Goal: Task Accomplishment & Management: Manage account settings

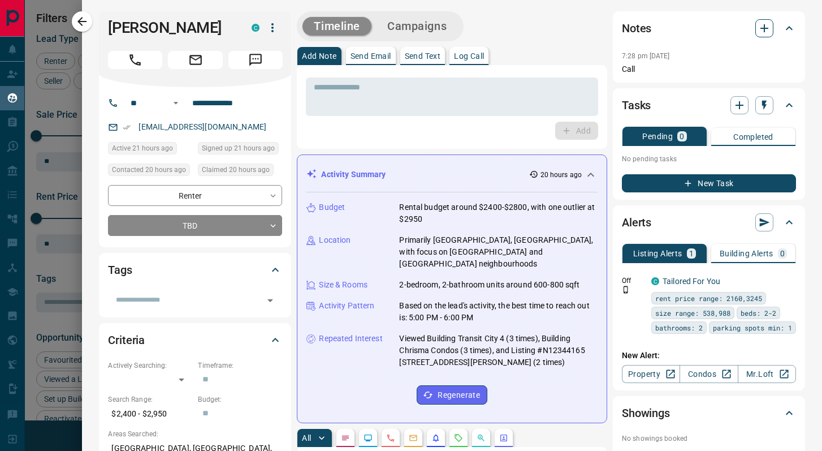
click at [763, 29] on icon "button" at bounding box center [764, 28] width 14 height 14
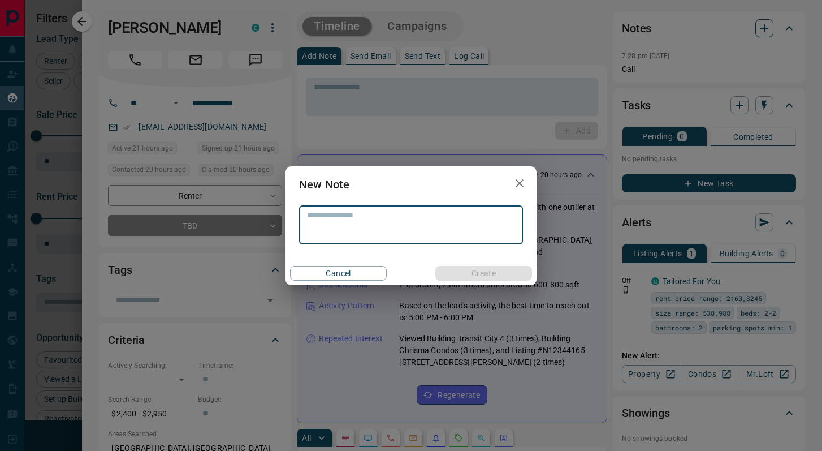
scroll to position [210, 0]
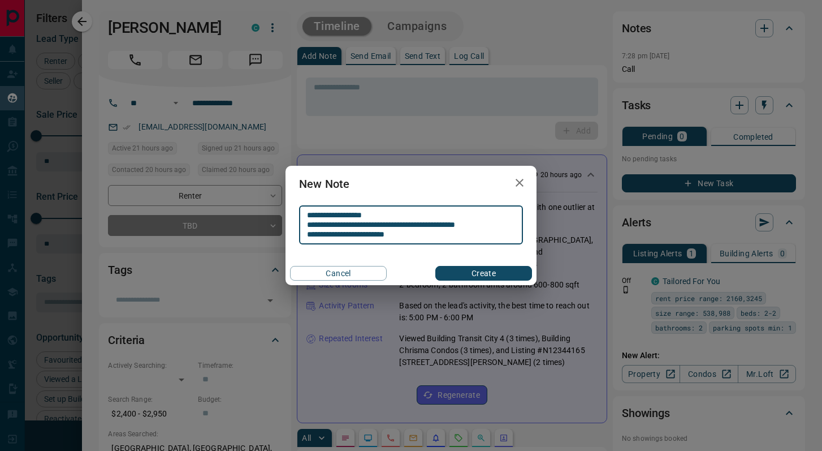
type textarea "**********"
click at [458, 276] on button "Create" at bounding box center [483, 273] width 97 height 15
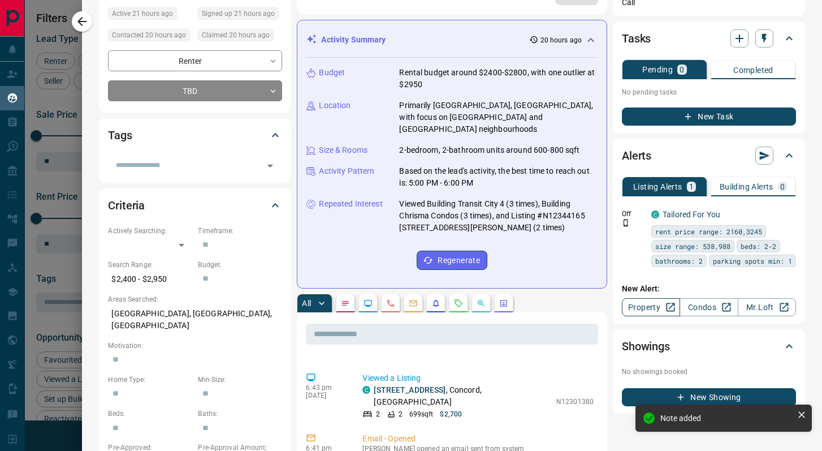
scroll to position [135, 0]
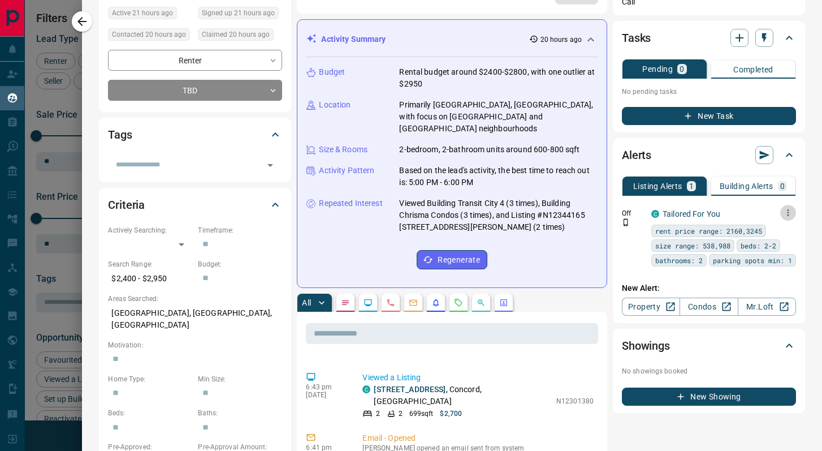
click at [790, 208] on icon "button" at bounding box center [788, 212] width 10 height 10
click at [773, 253] on link "Edit" at bounding box center [767, 251] width 25 height 11
click at [425, 182] on div at bounding box center [411, 225] width 822 height 451
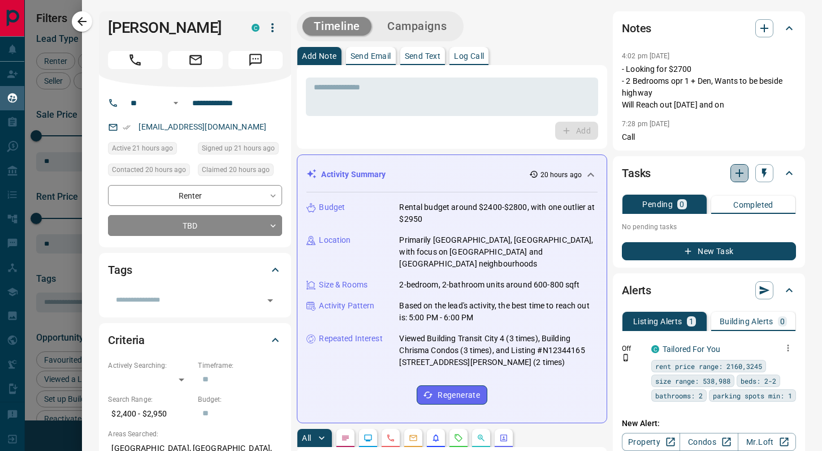
click at [733, 174] on icon "button" at bounding box center [740, 173] width 14 height 14
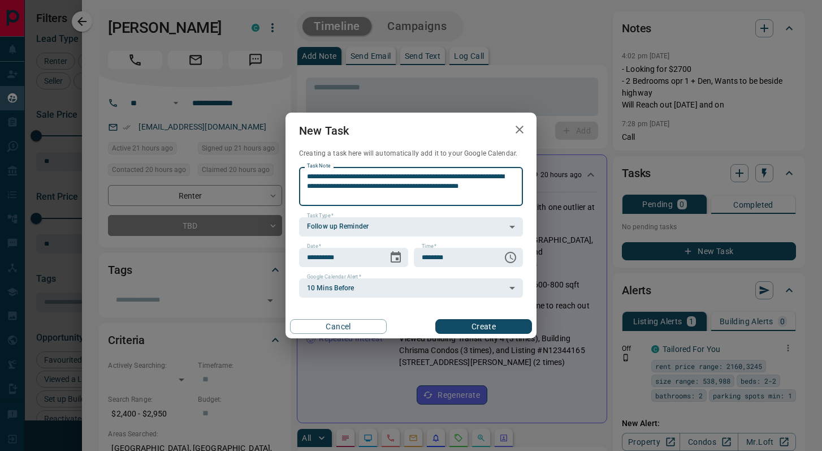
type textarea "**********"
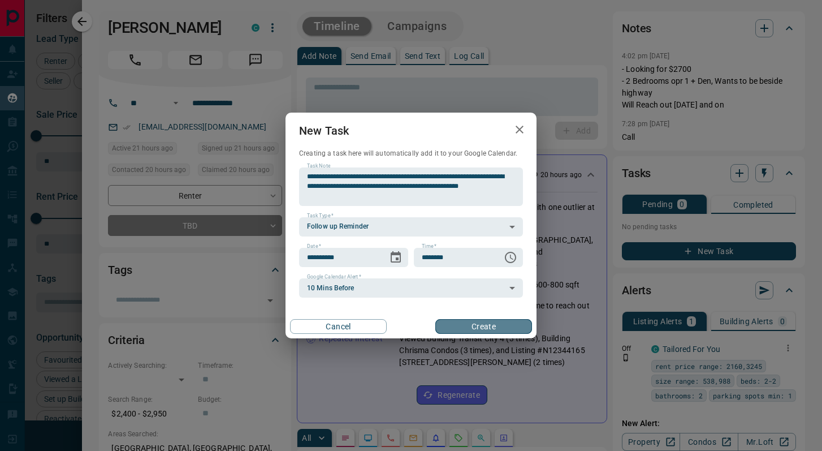
click at [477, 330] on button "Create" at bounding box center [483, 326] width 97 height 15
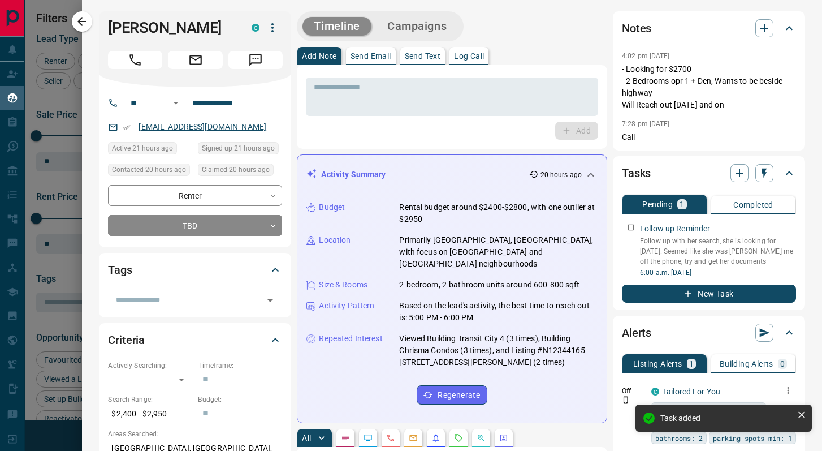
copy link "[EMAIL_ADDRESS][DOMAIN_NAME]"
drag, startPoint x: 82, startPoint y: 18, endPoint x: 48, endPoint y: 1, distance: 38.2
click at [81, 19] on icon "button" at bounding box center [81, 21] width 9 height 9
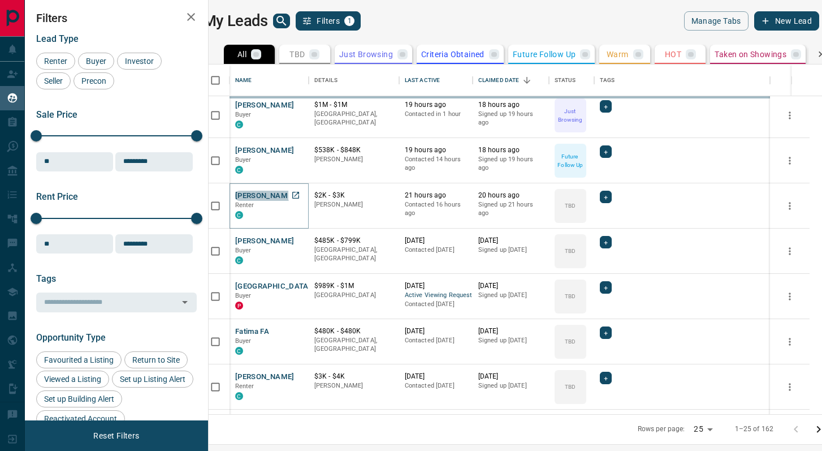
click at [278, 193] on button "[PERSON_NAME]" at bounding box center [264, 196] width 59 height 11
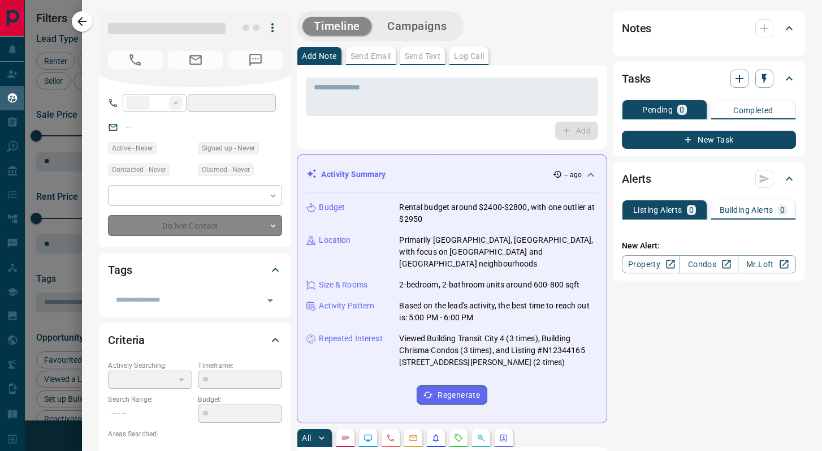
type input "**"
type input "**********"
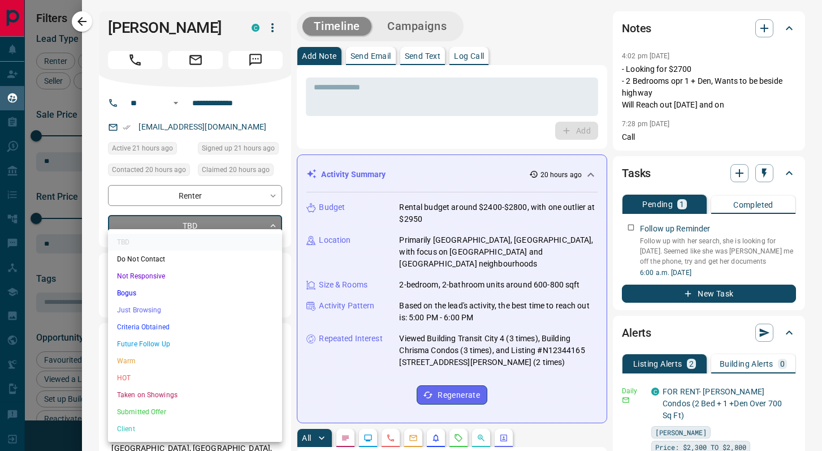
click at [176, 230] on body "Lead Transfers Claim Leads My Leads Tasks Opportunities Deals Campaigns Automat…" at bounding box center [411, 218] width 822 height 436
click at [184, 344] on li "Future Follow Up" at bounding box center [195, 343] width 174 height 17
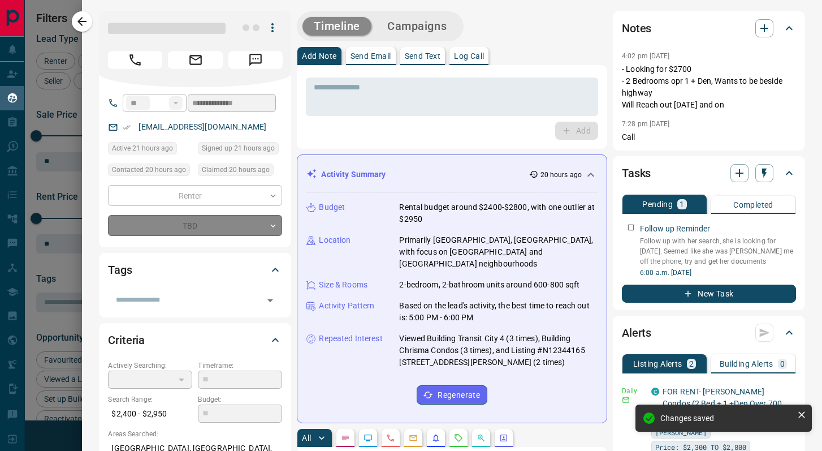
type input "*"
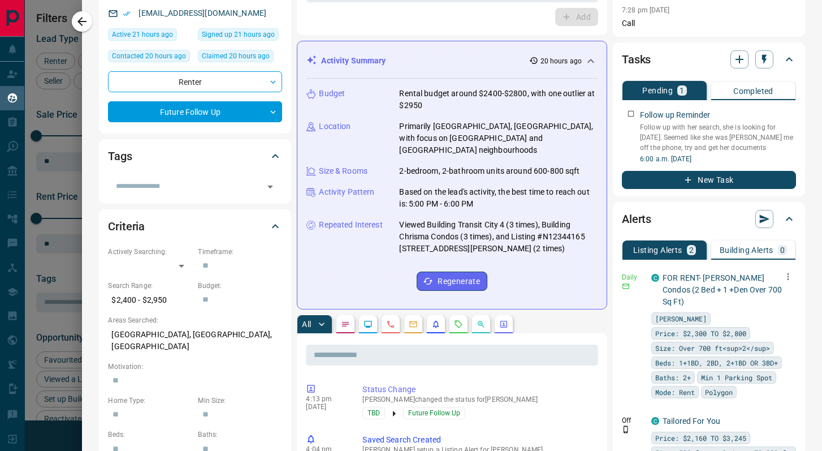
scroll to position [112, 0]
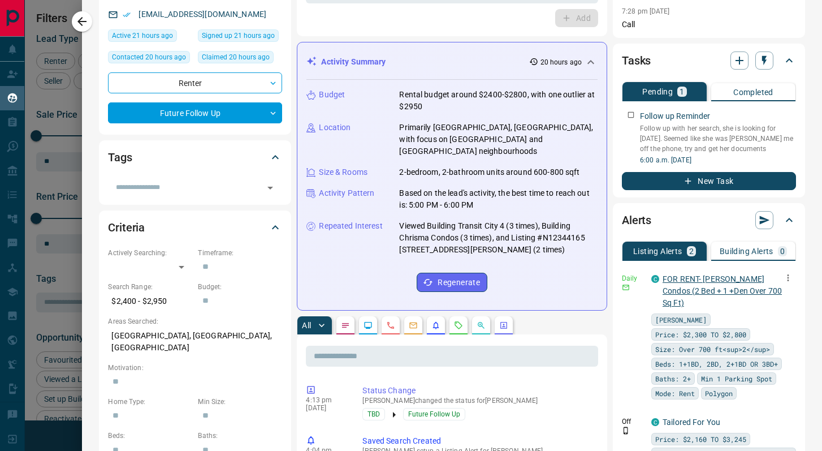
click at [738, 282] on link "FOR RENT- [PERSON_NAME] Condos (2 Bed + 1 +Den Over 700 Sq Ft)" at bounding box center [722, 290] width 119 height 33
click at [765, 285] on p "FOR RENT- [PERSON_NAME] Condos (2 Bed + 1 +Den Over 700 Sq Ft)" at bounding box center [725, 291] width 125 height 36
click at [751, 285] on p "FOR RENT- [PERSON_NAME] Condos (2 Bed + 1 +Den Over 700 Sq Ft)" at bounding box center [725, 291] width 125 height 36
